Goal: Information Seeking & Learning: Understand process/instructions

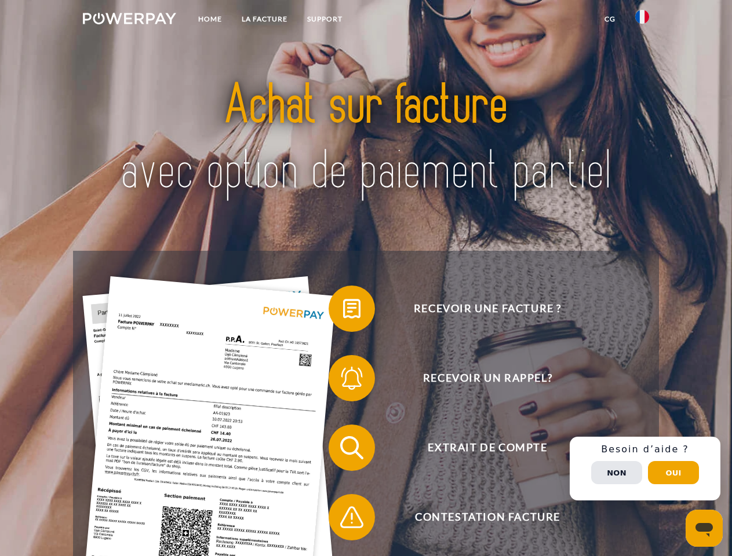
click at [129, 20] on img at bounding box center [129, 19] width 93 height 12
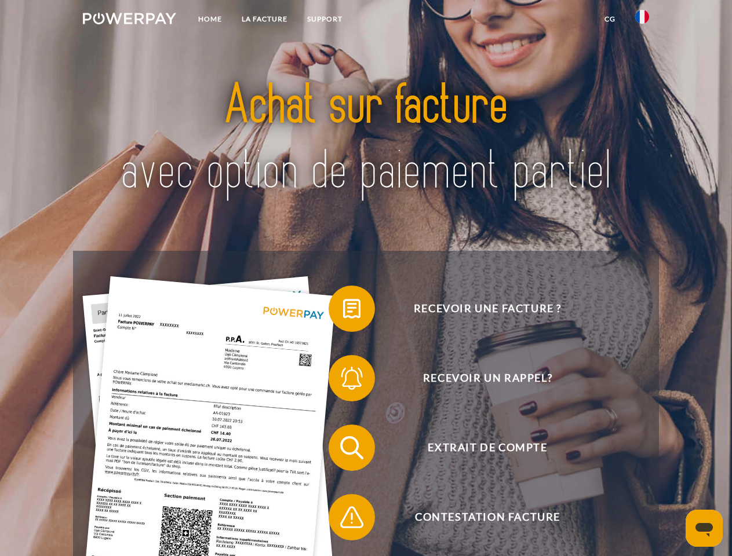
click at [642, 20] on img at bounding box center [642, 17] width 14 height 14
click at [609, 19] on link "CG" at bounding box center [609, 19] width 31 height 21
click at [343, 311] on span at bounding box center [334, 309] width 58 height 58
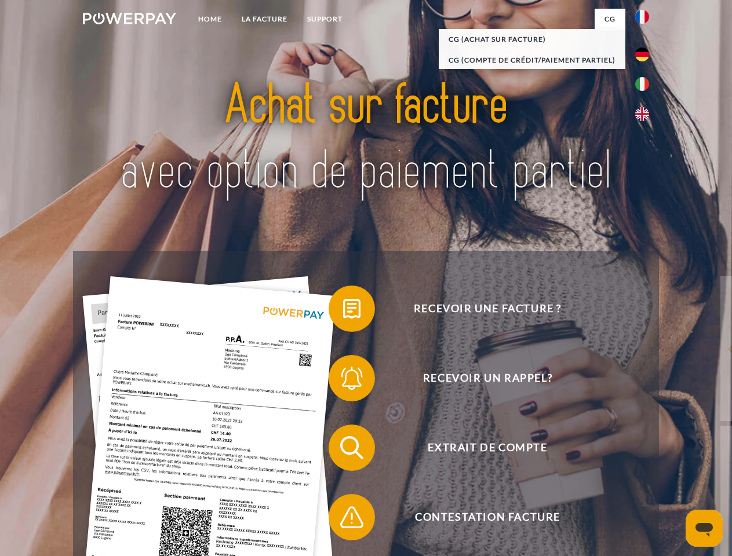
click at [343, 381] on span at bounding box center [334, 378] width 58 height 58
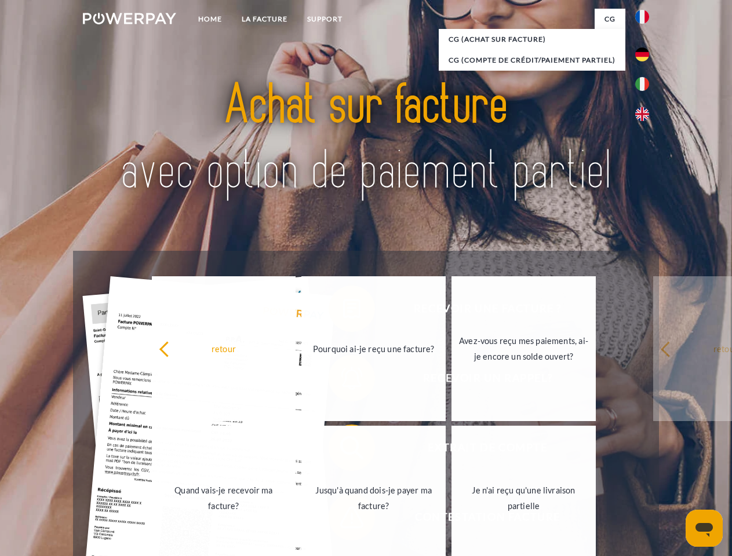
click at [343, 450] on link "Jusqu'à quand dois-je payer ma facture?" at bounding box center [373, 498] width 144 height 145
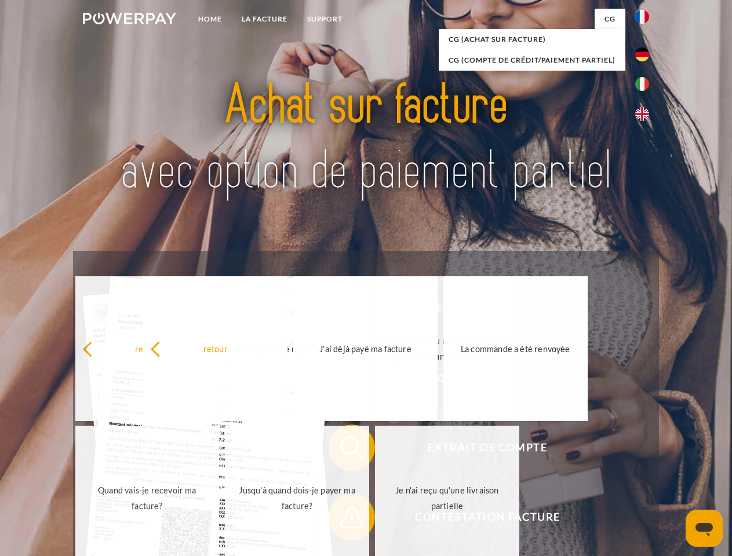
click at [343, 520] on span at bounding box center [334, 517] width 58 height 58
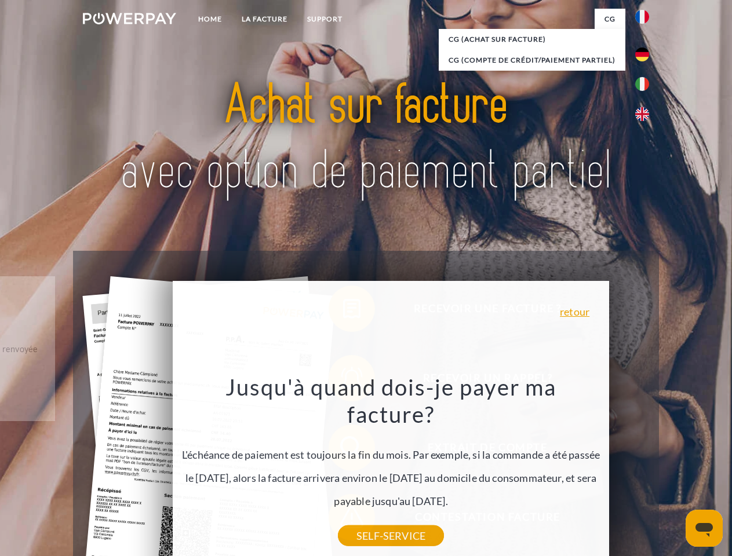
click at [645, 469] on div "Recevoir une facture ? Recevoir un rappel? Extrait de compte retour" at bounding box center [365, 482] width 585 height 463
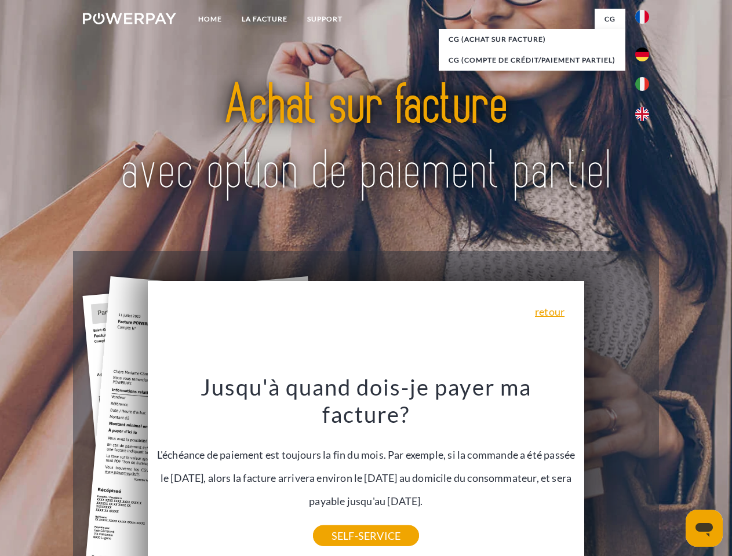
click at [616, 471] on span "Extrait de compte" at bounding box center [487, 448] width 284 height 46
click at [673, 473] on header "Home LA FACTURE Support" at bounding box center [366, 400] width 732 height 800
